Goal: Information Seeking & Learning: Learn about a topic

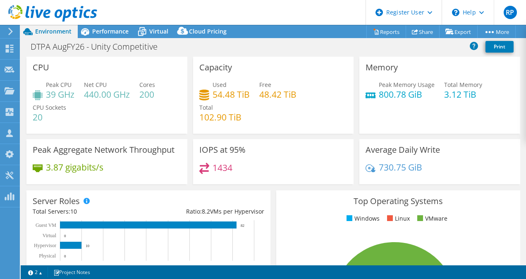
select select "USD"
click at [103, 31] on span "Performance" at bounding box center [110, 31] width 36 height 8
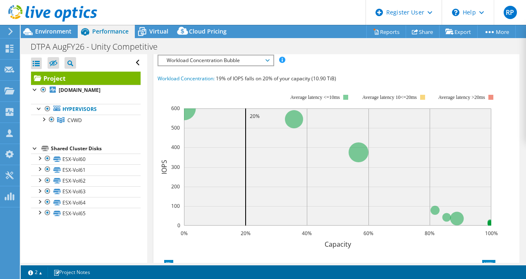
scroll to position [254, 0]
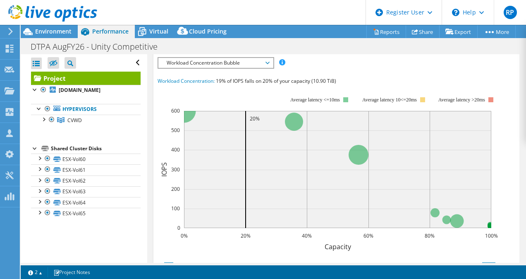
click at [214, 95] on div "IOPS Disk Throughput IO Size Latency Queue Depth CPU Percentage Memory Page Fau…" at bounding box center [337, 210] width 358 height 306
click at [218, 95] on div "IOPS Disk Throughput IO Size Latency Queue Depth CPU Percentage Memory Page Fau…" at bounding box center [337, 210] width 358 height 306
click at [227, 68] on span "Workload Concentration Bubble" at bounding box center [216, 63] width 106 height 10
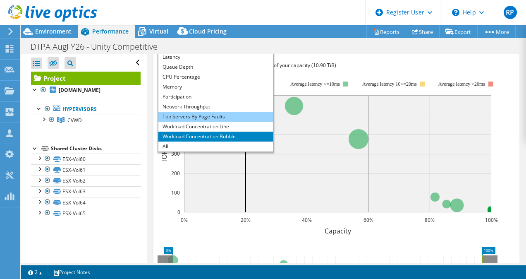
scroll to position [0, 0]
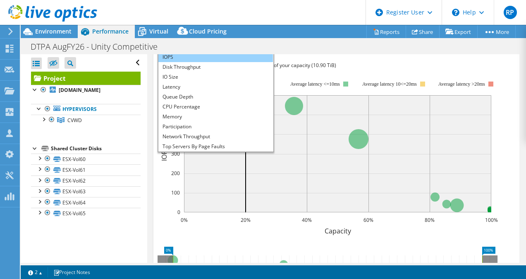
click at [186, 62] on li "IOPS" at bounding box center [215, 57] width 115 height 10
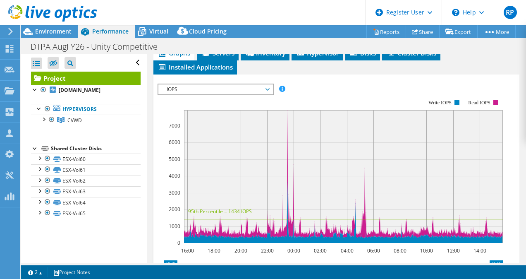
scroll to position [225, 0]
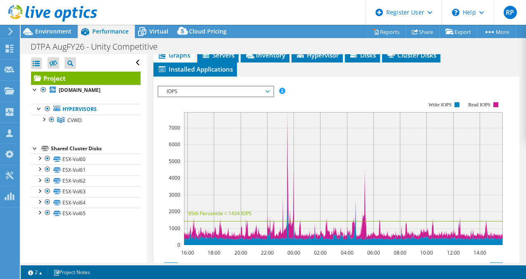
click at [199, 96] on span "IOPS" at bounding box center [216, 91] width 106 height 10
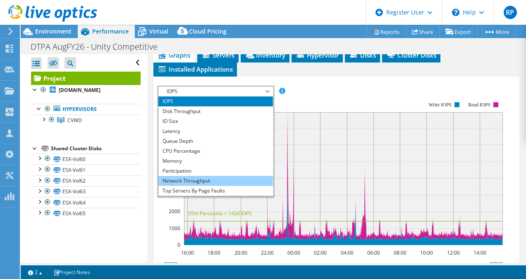
scroll to position [30, 0]
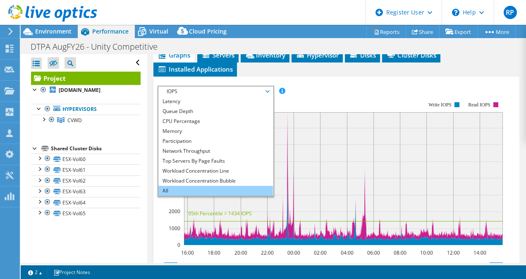
click at [173, 196] on li "All" at bounding box center [215, 191] width 115 height 10
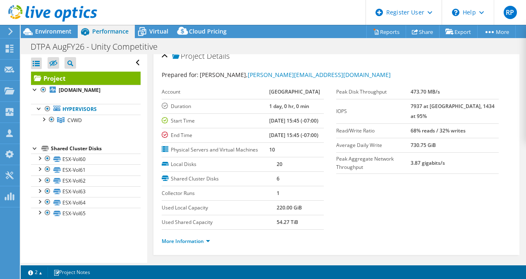
scroll to position [0, 0]
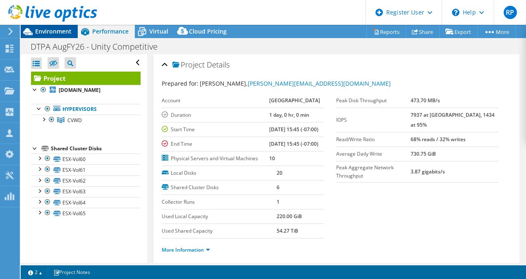
click at [59, 30] on span "Environment" at bounding box center [53, 31] width 36 height 8
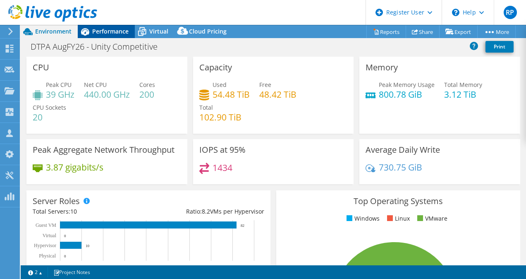
click at [98, 37] on div "Performance" at bounding box center [106, 31] width 57 height 13
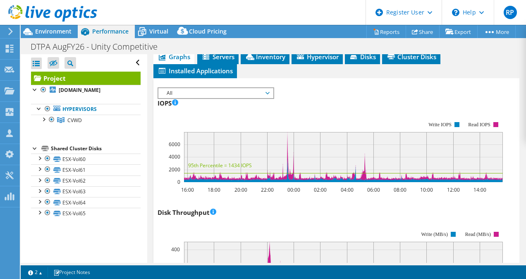
scroll to position [226, 0]
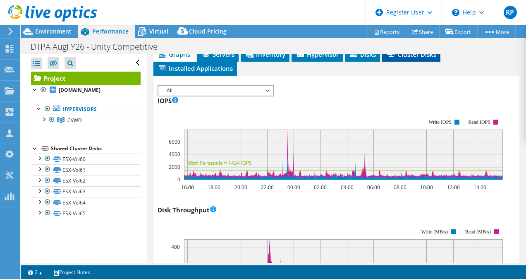
click at [404, 58] on span "Cluster Disks" at bounding box center [411, 54] width 50 height 8
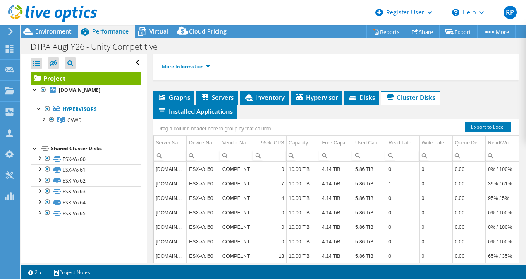
scroll to position [161, 0]
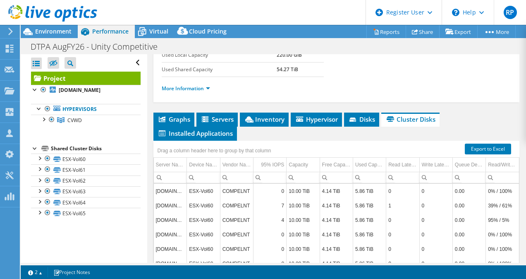
click at [181, 134] on div "Project Details Prepared for: Mike Bogin, mikebo@cvwdwater.com Account City of …" at bounding box center [336, 121] width 379 height 457
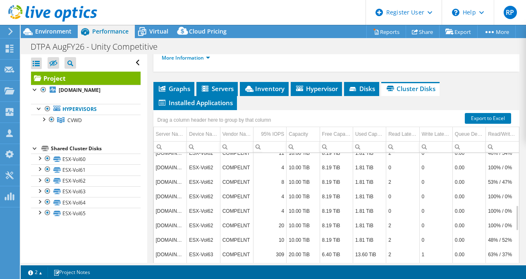
scroll to position [0, 0]
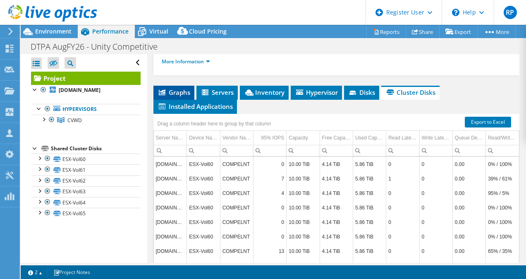
click at [184, 96] on span "Graphs" at bounding box center [174, 92] width 33 height 8
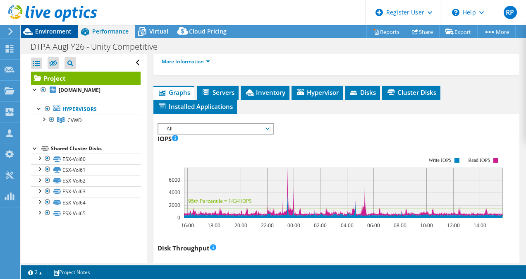
click at [65, 30] on span "Environment" at bounding box center [53, 31] width 36 height 8
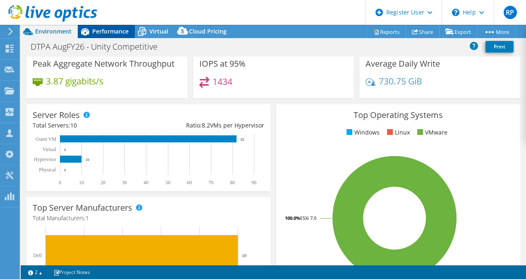
click at [124, 33] on span "Performance" at bounding box center [110, 31] width 36 height 8
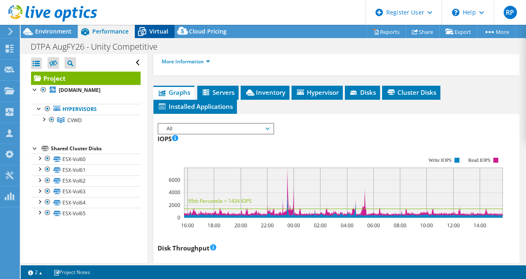
click at [163, 30] on span "Virtual" at bounding box center [158, 31] width 19 height 8
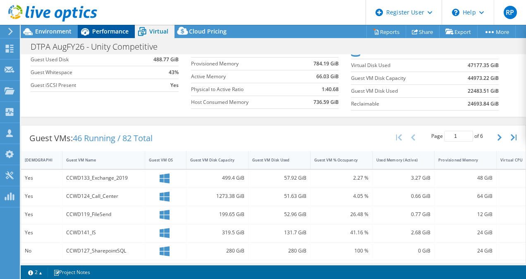
click at [94, 32] on span "Performance" at bounding box center [110, 31] width 36 height 8
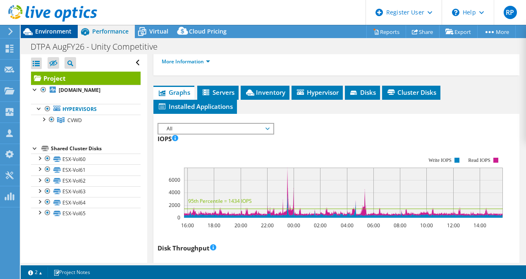
click at [62, 30] on span "Environment" at bounding box center [53, 31] width 36 height 8
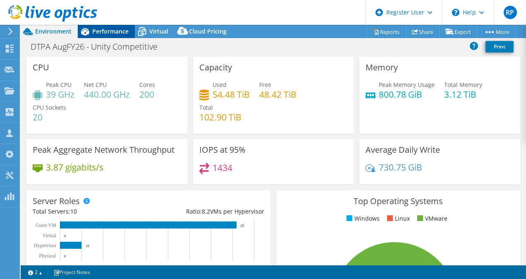
click at [99, 30] on span "Performance" at bounding box center [110, 31] width 36 height 8
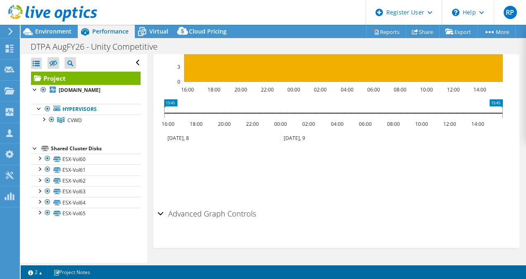
click at [53, 27] on div at bounding box center [48, 14] width 97 height 28
click at [57, 32] on span "Environment" at bounding box center [53, 31] width 36 height 8
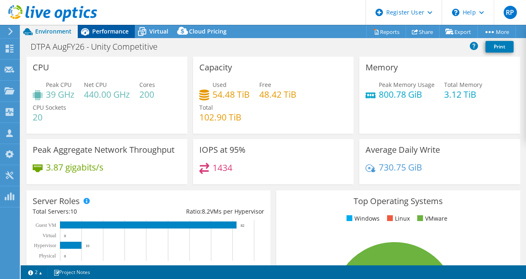
click at [98, 29] on span "Performance" at bounding box center [110, 31] width 36 height 8
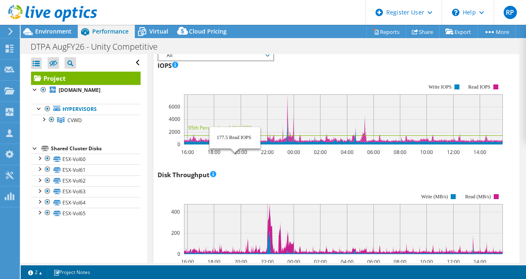
scroll to position [261, 0]
click at [58, 26] on div at bounding box center [48, 14] width 97 height 28
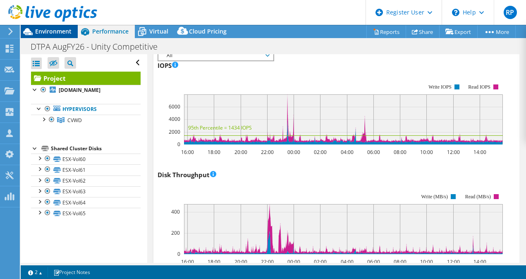
click at [58, 31] on span "Environment" at bounding box center [53, 31] width 36 height 8
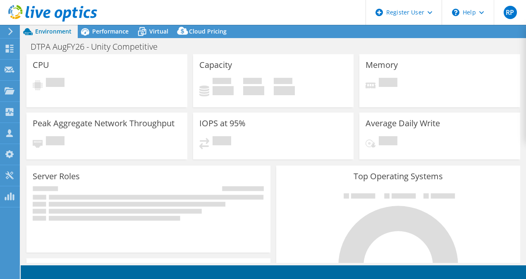
scroll to position [42, 0]
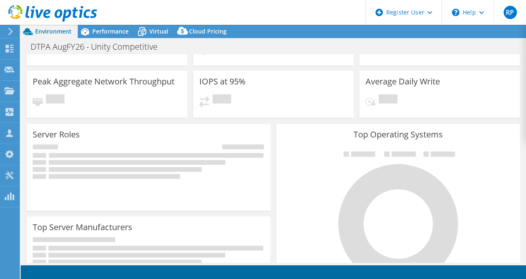
select select "USD"
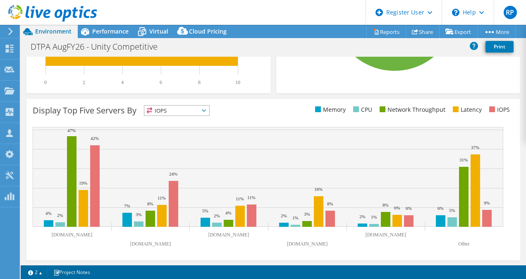
scroll to position [0, 0]
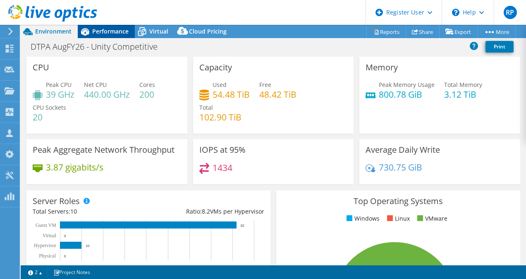
click at [113, 37] on div "Performance" at bounding box center [106, 31] width 57 height 13
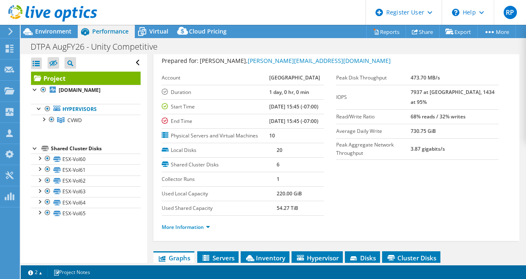
scroll to position [24, 0]
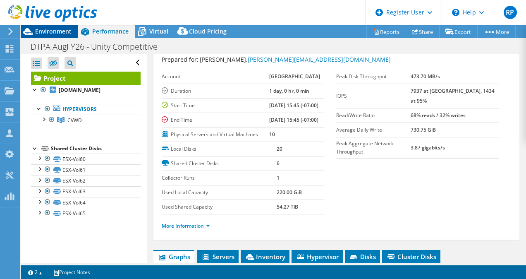
click at [60, 31] on span "Environment" at bounding box center [53, 31] width 36 height 8
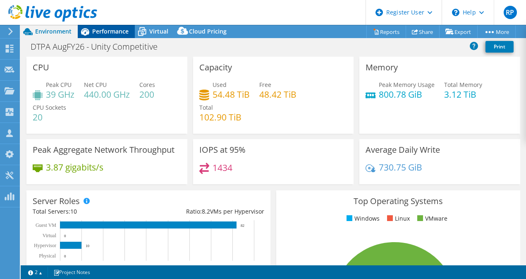
click at [87, 32] on icon at bounding box center [85, 31] width 8 height 7
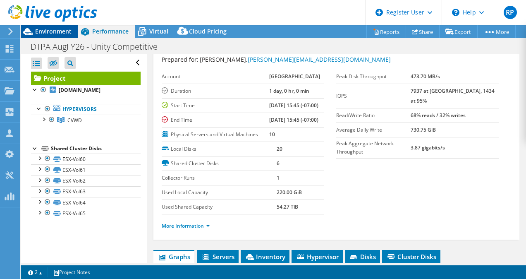
click at [54, 34] on span "Environment" at bounding box center [53, 31] width 36 height 8
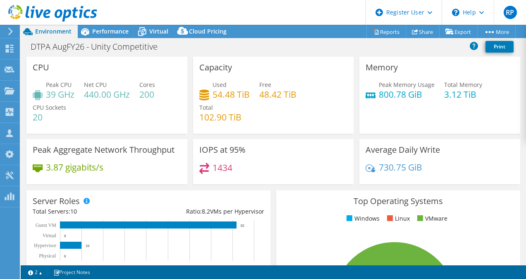
scroll to position [0, 0]
click at [107, 26] on div "Performance" at bounding box center [106, 31] width 57 height 13
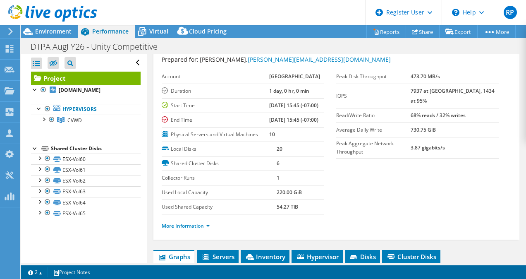
click at [68, 20] on icon at bounding box center [52, 13] width 89 height 17
click at [60, 28] on span "Environment" at bounding box center [53, 31] width 36 height 8
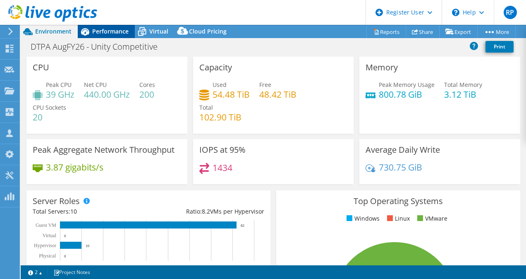
scroll to position [52, 0]
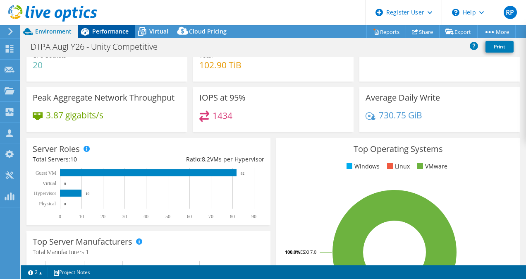
click at [101, 34] on span "Performance" at bounding box center [110, 31] width 36 height 8
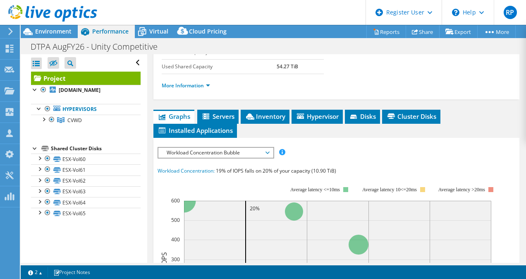
scroll to position [156, 0]
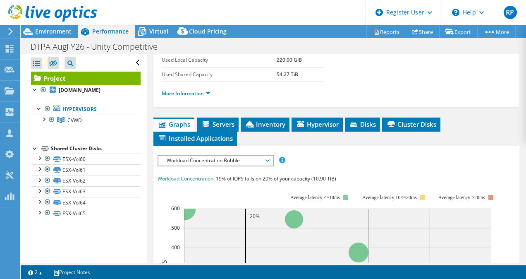
click at [240, 165] on span "Workload Concentration Bubble" at bounding box center [216, 160] width 106 height 10
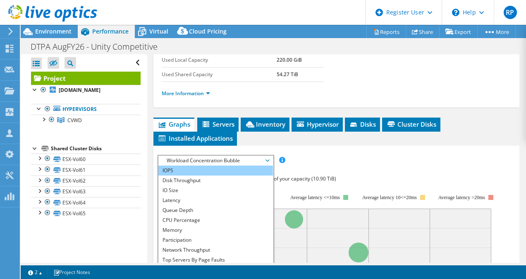
click at [208, 175] on li "IOPS" at bounding box center [215, 170] width 115 height 10
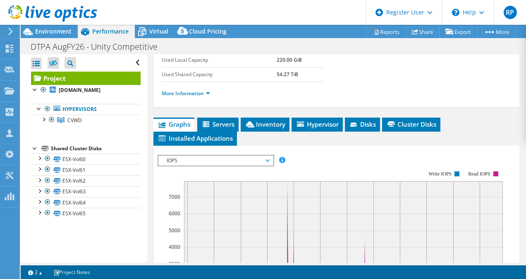
click at [62, 27] on div at bounding box center [48, 14] width 97 height 28
click at [59, 33] on span "Environment" at bounding box center [53, 31] width 36 height 8
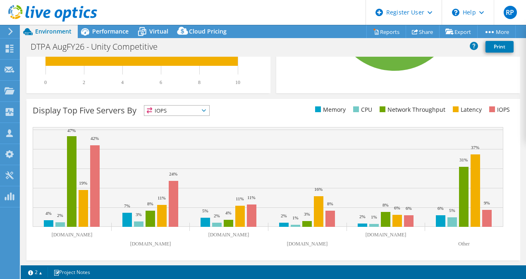
scroll to position [0, 0]
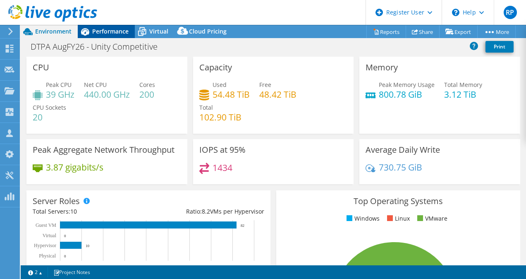
click at [96, 32] on span "Performance" at bounding box center [110, 31] width 36 height 8
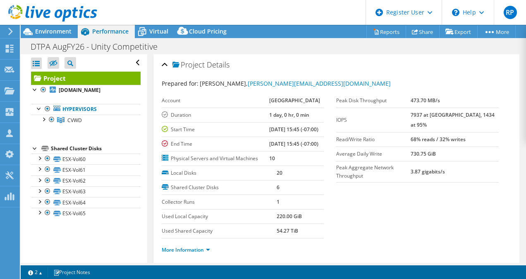
click at [378, 181] on section "Prepared for: Mike Bogin, mikebo@cvwdwater.com Account City of Rancho Duration …" at bounding box center [337, 170] width 350 height 182
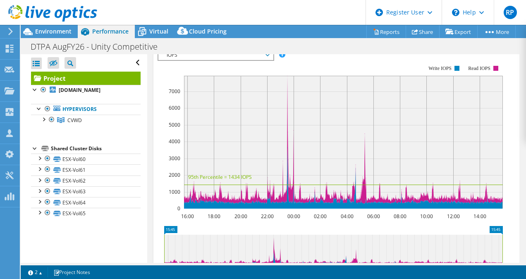
scroll to position [258, 0]
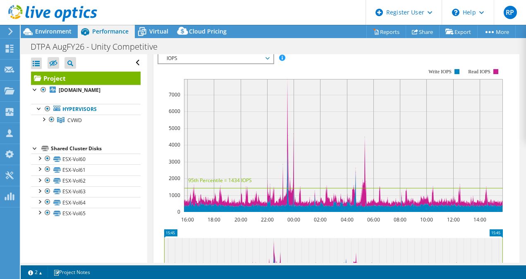
click at [260, 63] on span "IOPS" at bounding box center [216, 58] width 106 height 10
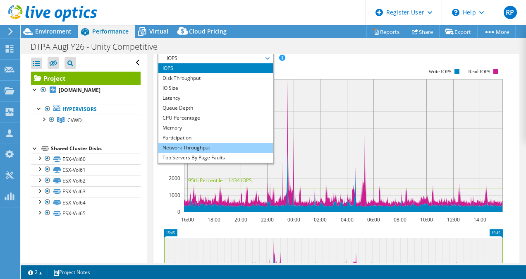
scroll to position [30, 0]
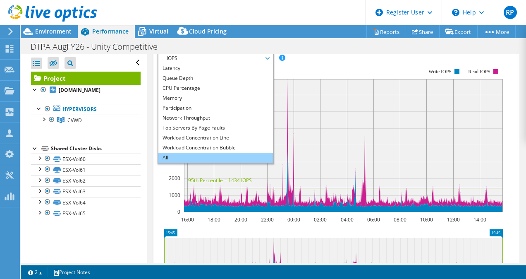
click at [208, 163] on li "All" at bounding box center [215, 158] width 115 height 10
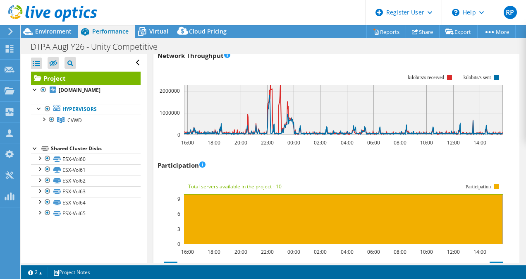
scroll to position [1051, 0]
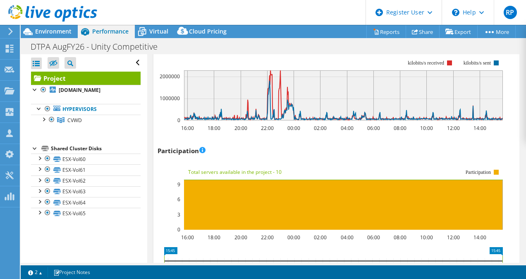
click at [107, 32] on span "Performance" at bounding box center [110, 31] width 36 height 8
click at [47, 19] on icon at bounding box center [52, 13] width 89 height 17
click at [46, 26] on div at bounding box center [48, 14] width 97 height 28
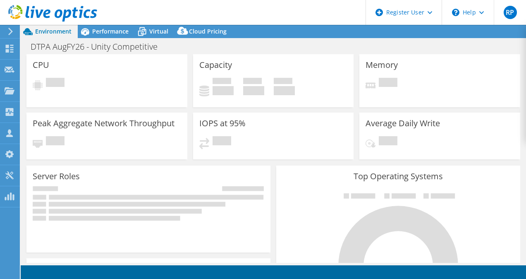
select select "USD"
click at [113, 34] on span "Performance" at bounding box center [110, 31] width 36 height 8
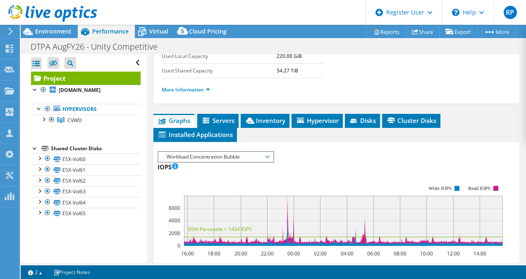
scroll to position [151, 0]
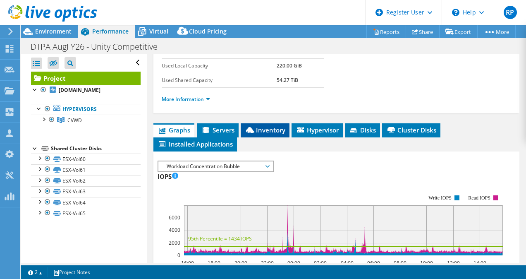
click at [264, 137] on li "Inventory" at bounding box center [265, 130] width 49 height 14
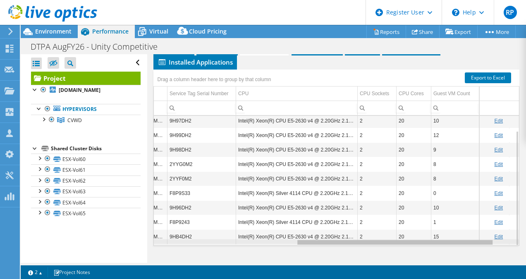
scroll to position [0, 280]
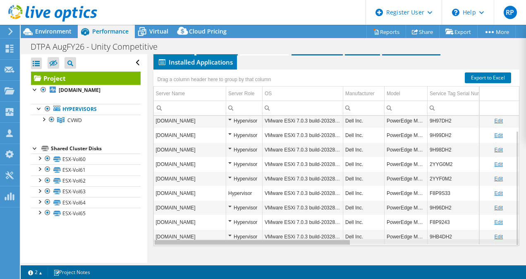
drag, startPoint x: 338, startPoint y: 240, endPoint x: 322, endPoint y: 253, distance: 20.7
click at [322, 253] on body "RP Dell User [PERSON_NAME] [PERSON_NAME][EMAIL_ADDRESS][DOMAIN_NAME] Dell My Pr…" at bounding box center [263, 139] width 526 height 279
drag, startPoint x: 316, startPoint y: 241, endPoint x: 264, endPoint y: 242, distance: 52.1
click at [264, 242] on body "RP Dell User [PERSON_NAME] [PERSON_NAME][EMAIL_ADDRESS][DOMAIN_NAME] Dell My Pr…" at bounding box center [263, 139] width 526 height 279
drag, startPoint x: 287, startPoint y: 244, endPoint x: 325, endPoint y: 255, distance: 39.0
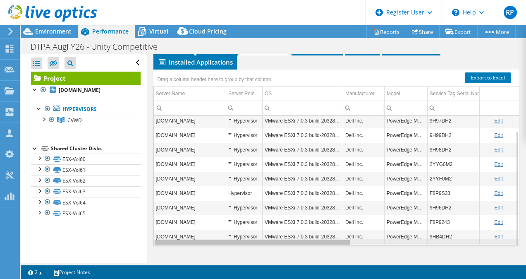
click at [325, 255] on body "RP Dell User [PERSON_NAME] [PERSON_NAME][EMAIL_ADDRESS][DOMAIN_NAME] Dell My Pr…" at bounding box center [263, 139] width 526 height 279
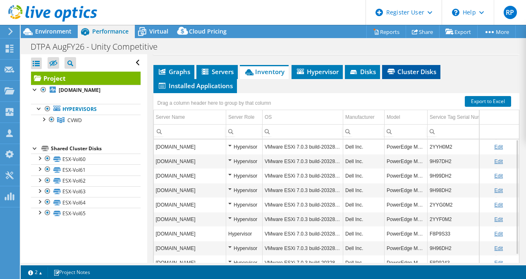
click at [404, 76] on span "Cluster Disks" at bounding box center [411, 71] width 50 height 8
